Goal: Download file/media

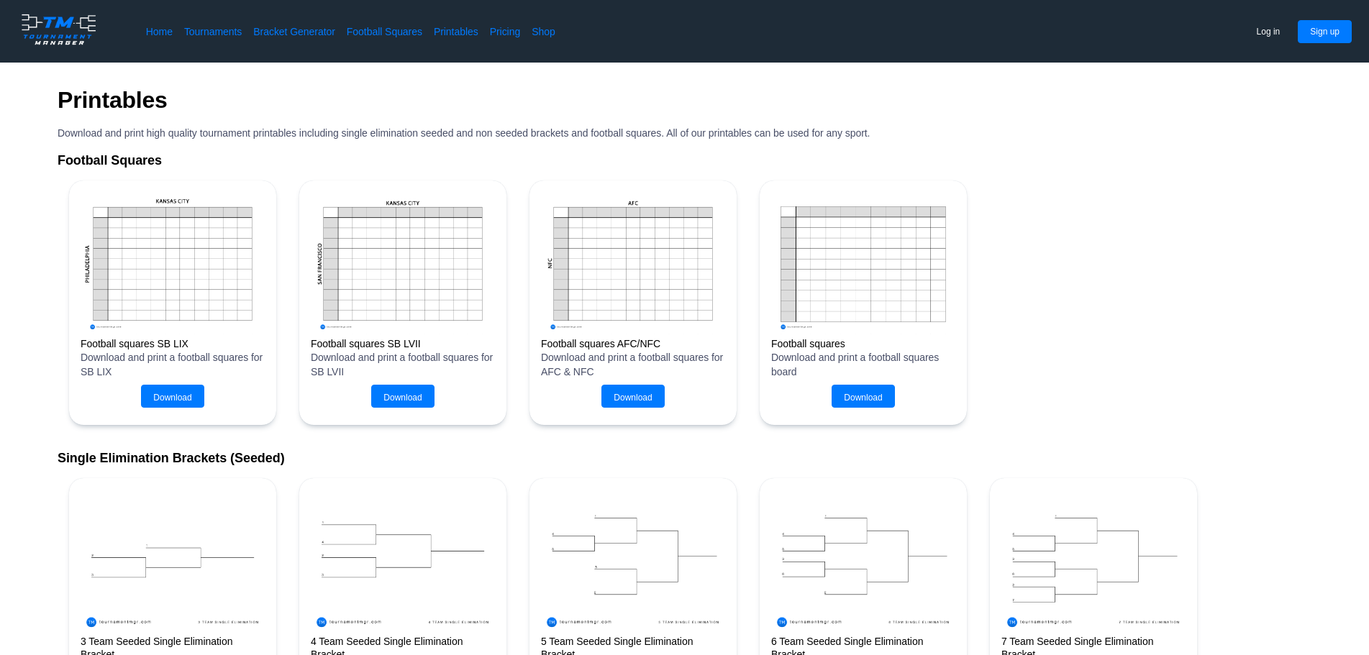
scroll to position [171, 0]
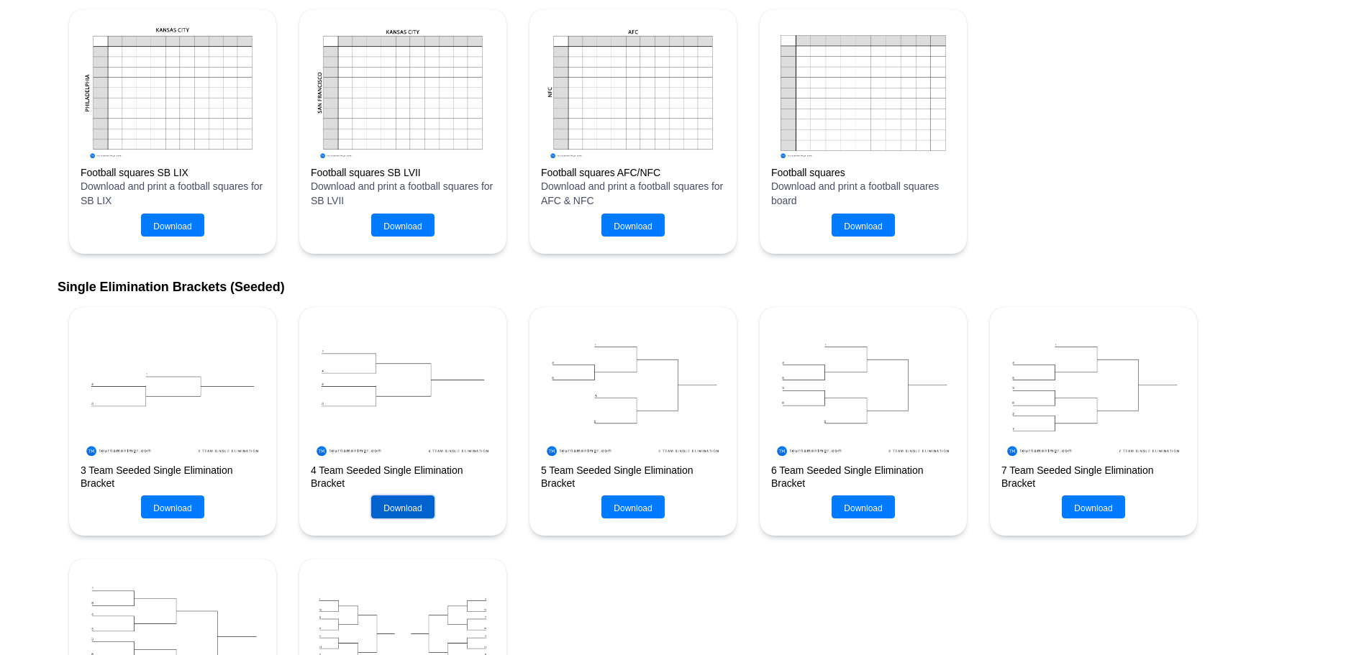
click at [405, 496] on button "Download" at bounding box center [402, 507] width 63 height 23
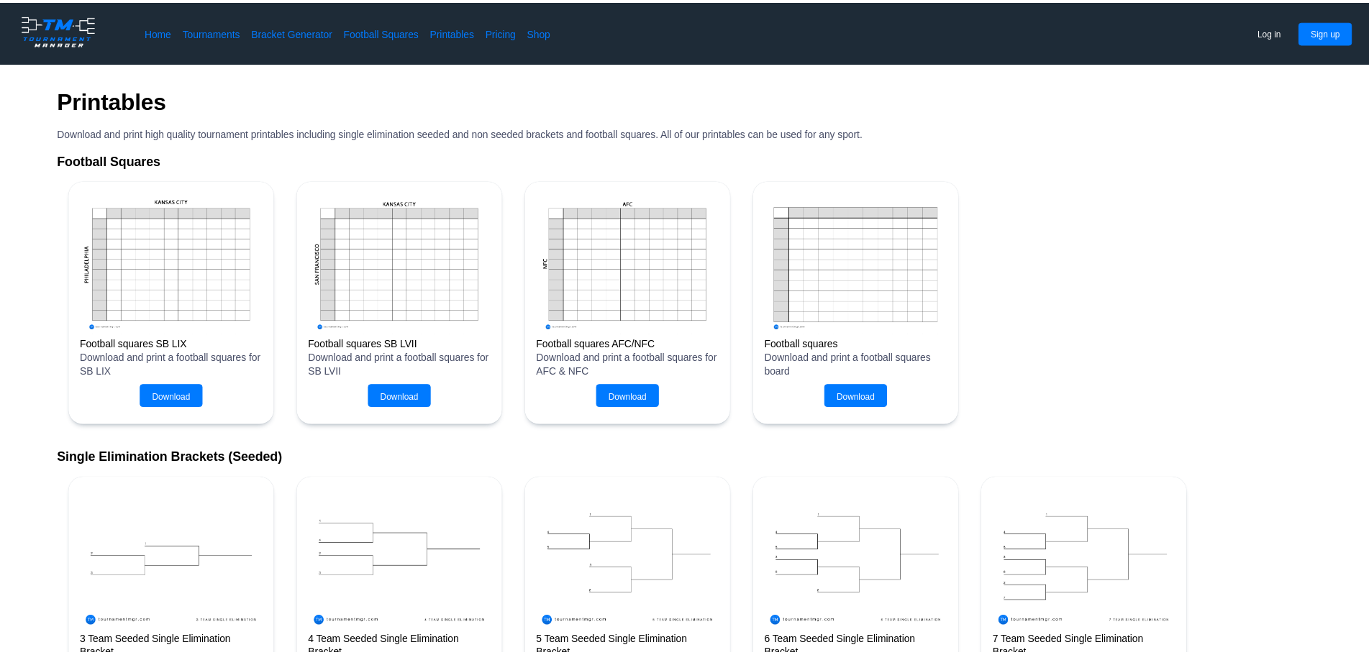
scroll to position [171, 0]
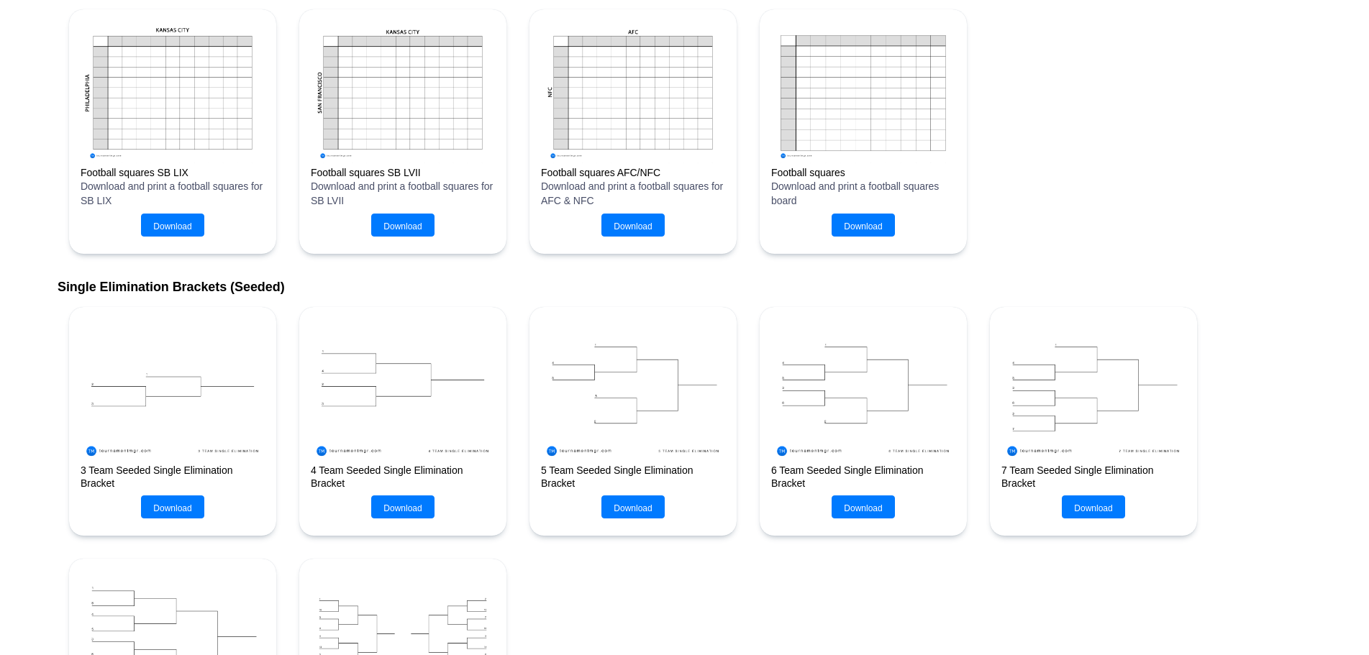
click at [860, 429] on img at bounding box center [863, 390] width 184 height 142
click at [865, 514] on button "Download" at bounding box center [863, 507] width 63 height 23
